Goal: Find specific page/section: Find specific page/section

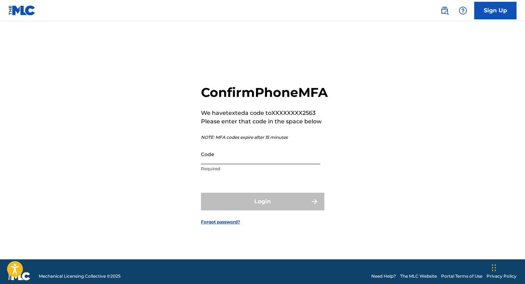
click at [251, 164] on input "Code" at bounding box center [260, 154] width 119 height 20
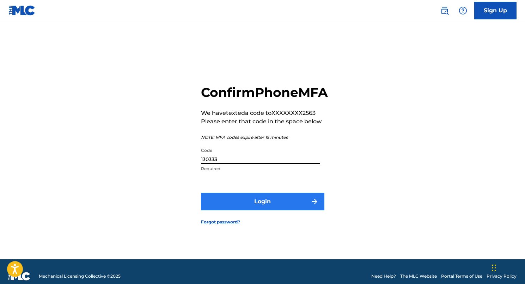
type input "130333"
click at [275, 205] on button "Login" at bounding box center [262, 202] width 123 height 18
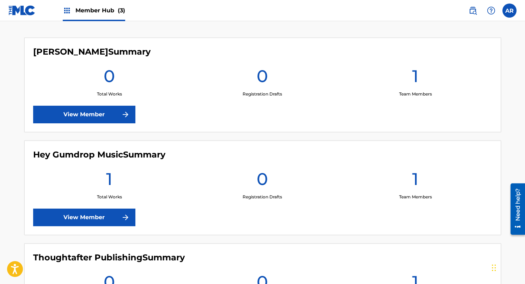
scroll to position [174, 0]
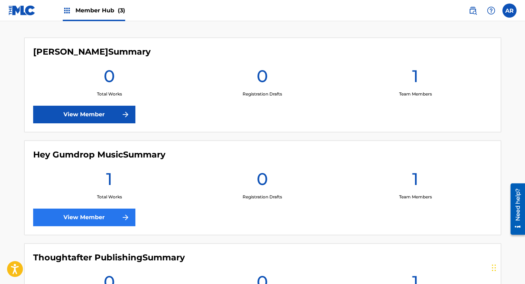
click at [109, 209] on link "View Member" at bounding box center [84, 218] width 102 height 18
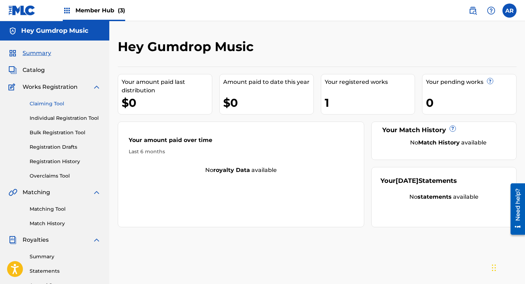
click at [41, 104] on link "Claiming Tool" at bounding box center [65, 103] width 71 height 7
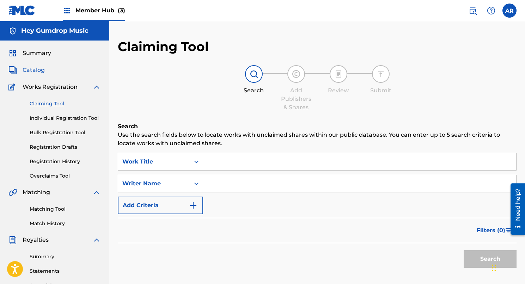
click at [41, 71] on span "Catalog" at bounding box center [34, 70] width 22 height 8
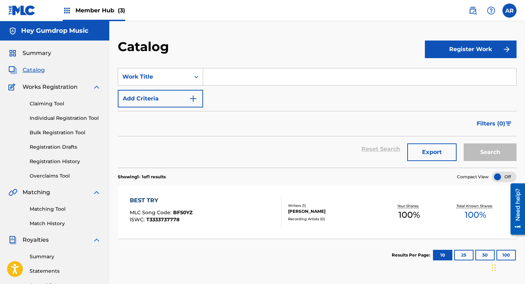
click at [99, 7] on span "Member Hub (3)" at bounding box center [100, 10] width 50 height 8
